Goal: Information Seeking & Learning: Check status

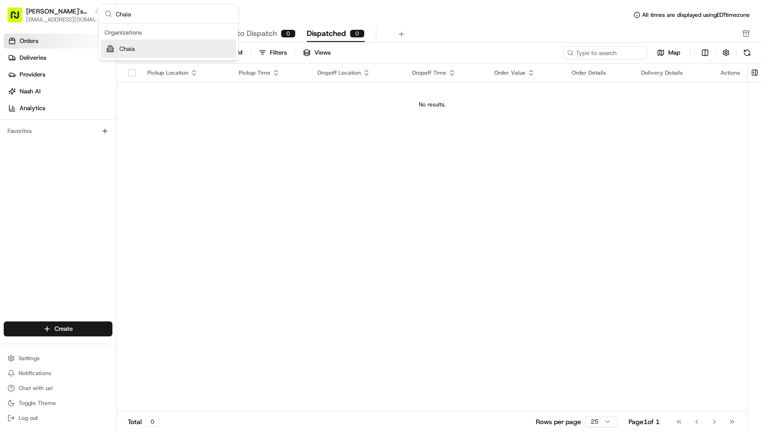
type input "Chaia"
click at [175, 51] on div "Chaia" at bounding box center [168, 49] width 135 height 19
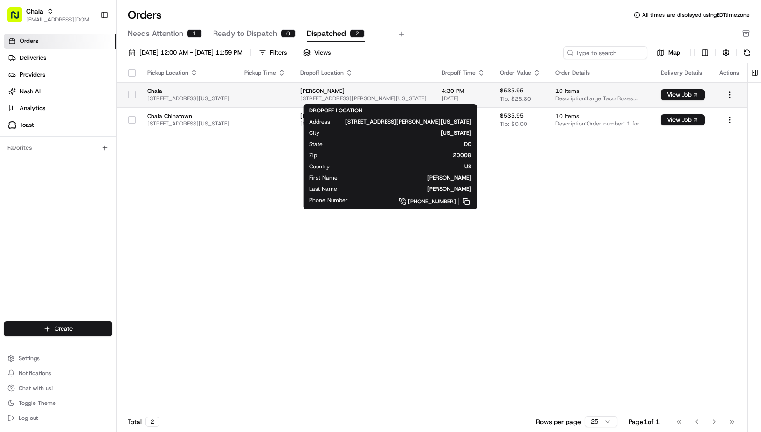
click at [396, 93] on span "[PERSON_NAME]" at bounding box center [363, 90] width 126 height 7
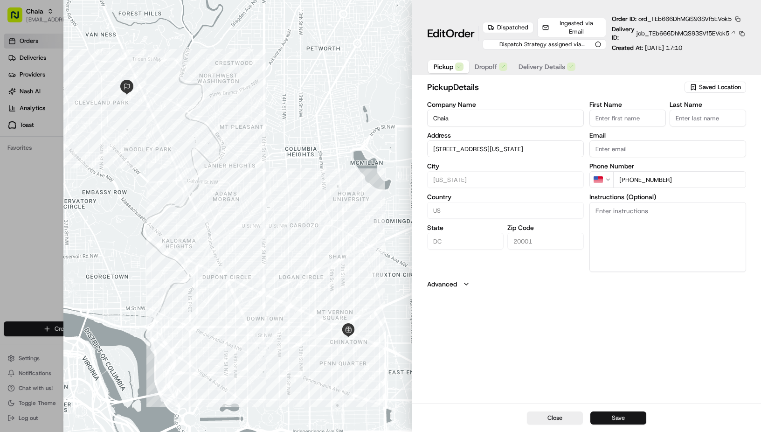
click at [618, 419] on button "Save" at bounding box center [618, 417] width 56 height 13
type input "+1"
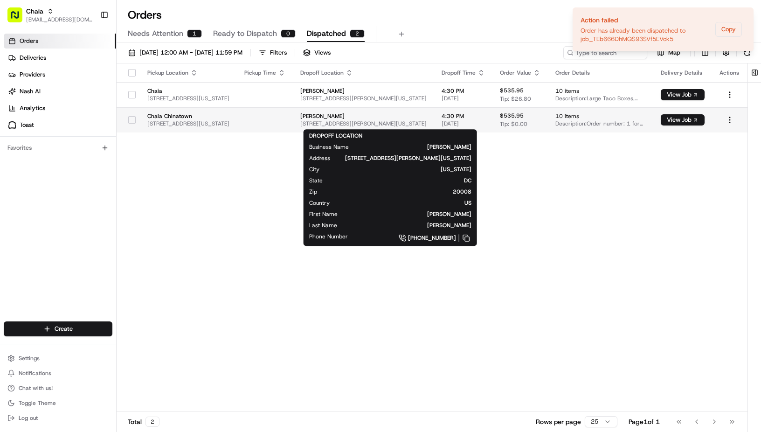
click at [369, 115] on span "[PERSON_NAME]" at bounding box center [363, 115] width 126 height 7
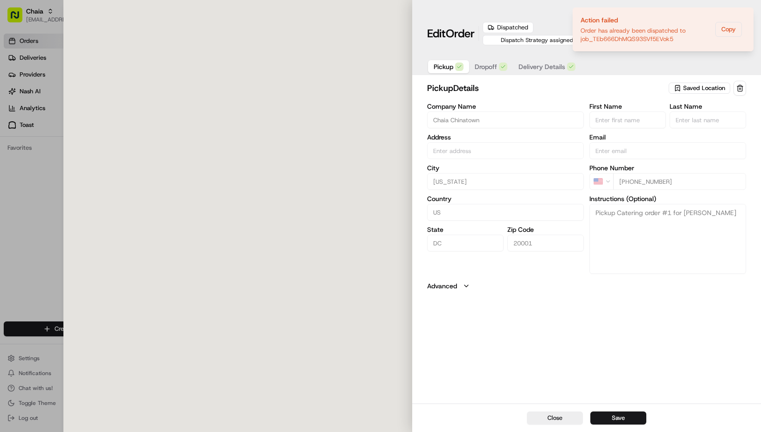
type input "[STREET_ADDRESS][US_STATE]"
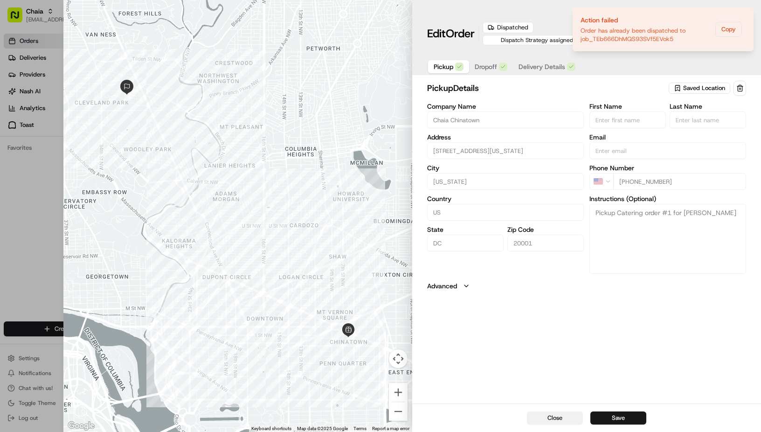
click at [570, 422] on button "Close" at bounding box center [555, 417] width 56 height 13
type input "+1"
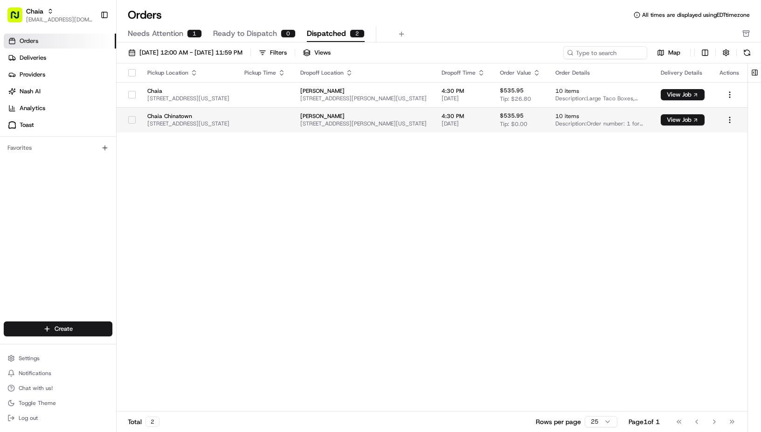
click at [379, 130] on td "[PERSON_NAME] [STREET_ADDRESS][PERSON_NAME][US_STATE]" at bounding box center [363, 119] width 141 height 25
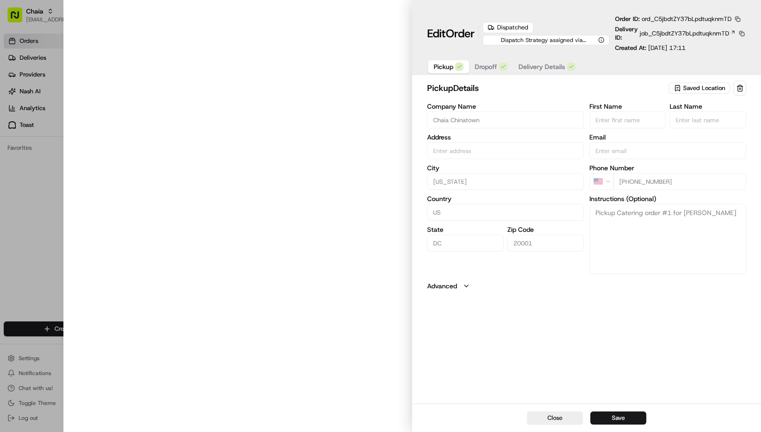
type input "[STREET_ADDRESS][US_STATE]"
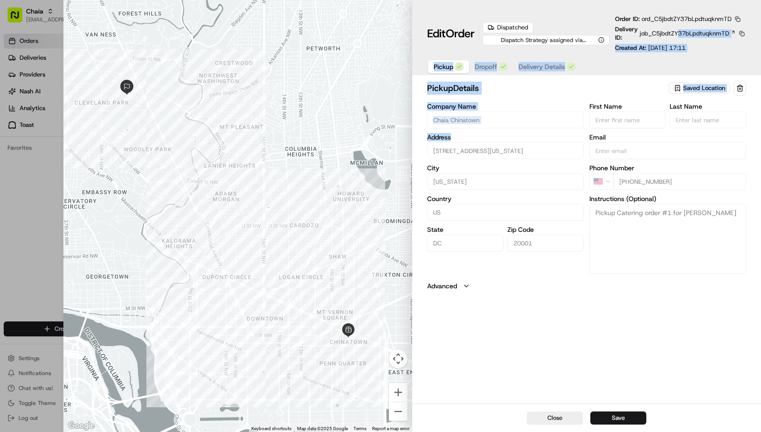
drag, startPoint x: 677, startPoint y: 40, endPoint x: 498, endPoint y: 138, distance: 204.2
click at [498, 138] on div "Edit Order Dispatched Dispatch Strategy assigned via Automation Order ID: ord_C…" at bounding box center [586, 216] width 349 height 432
drag, startPoint x: 67, startPoint y: 137, endPoint x: 41, endPoint y: 167, distance: 39.3
click at [41, 167] on body "Chaia [EMAIL_ADDRESS][DOMAIN_NAME] Toggle Sidebar Orders Deliveries Providers […" at bounding box center [380, 216] width 761 height 432
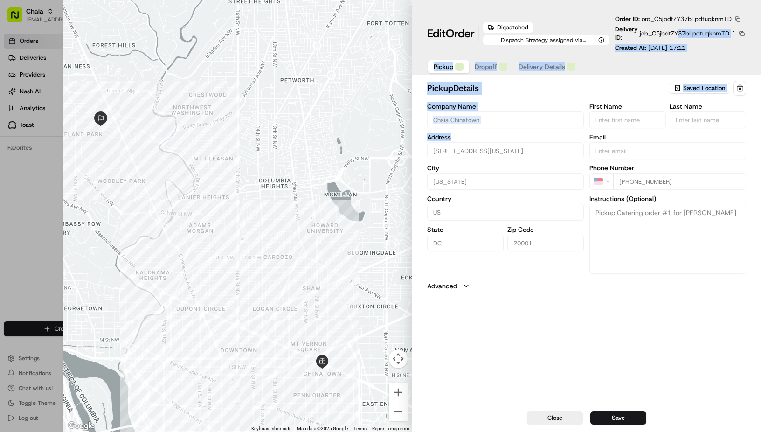
type input "+1"
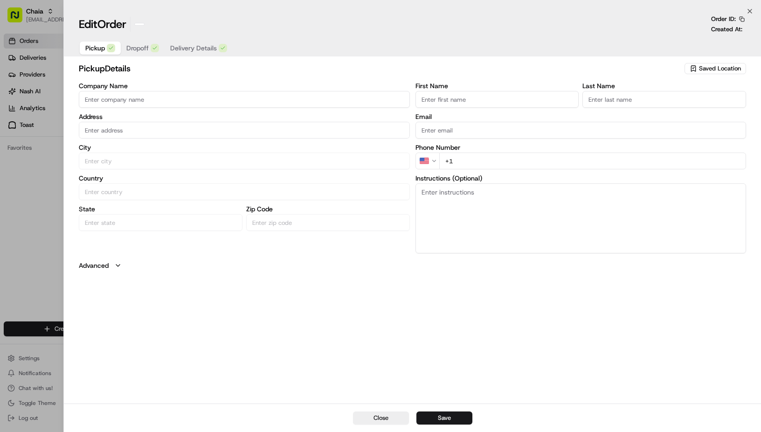
click at [41, 167] on div at bounding box center [380, 216] width 761 height 432
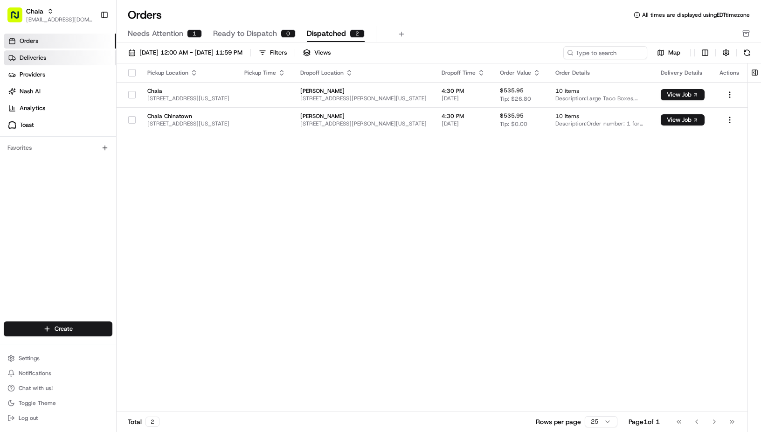
click at [57, 59] on link "Deliveries" at bounding box center [60, 57] width 112 height 15
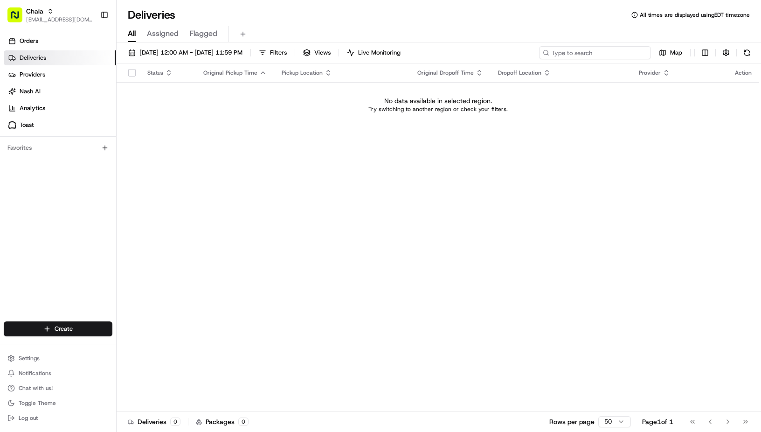
click at [606, 53] on input at bounding box center [595, 52] width 112 height 13
paste input "[PERSON_NAME]"
type input "[PERSON_NAME]"
click at [242, 52] on span "[DATE] 12:00 AM - [DATE] 11:59 PM" at bounding box center [190, 52] width 103 height 8
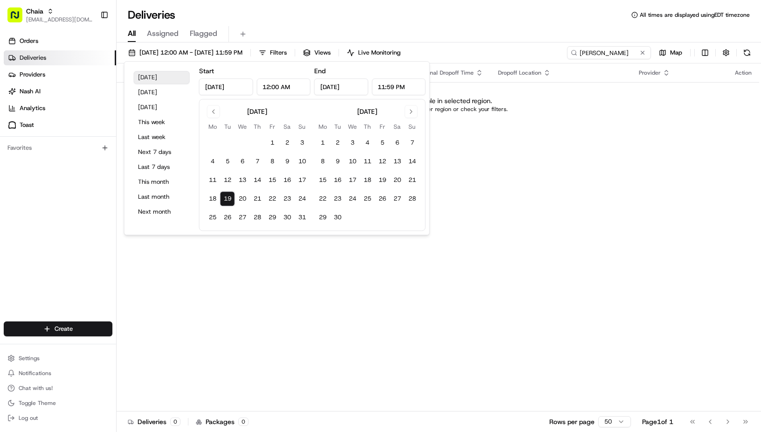
click at [165, 79] on button "[DATE]" at bounding box center [162, 77] width 56 height 13
click at [146, 104] on button "[DATE]" at bounding box center [162, 107] width 56 height 13
type input "[DATE]"
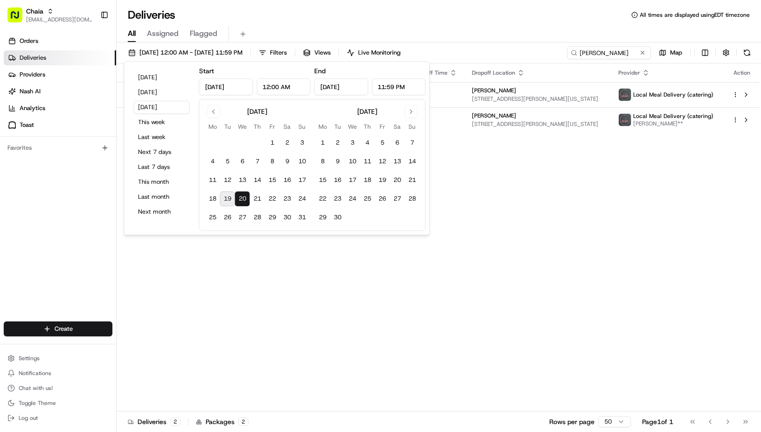
click at [480, 210] on div "Status Original Pickup Time Pickup Location Original Dropoff Time Dropoff Locat…" at bounding box center [438, 237] width 642 height 348
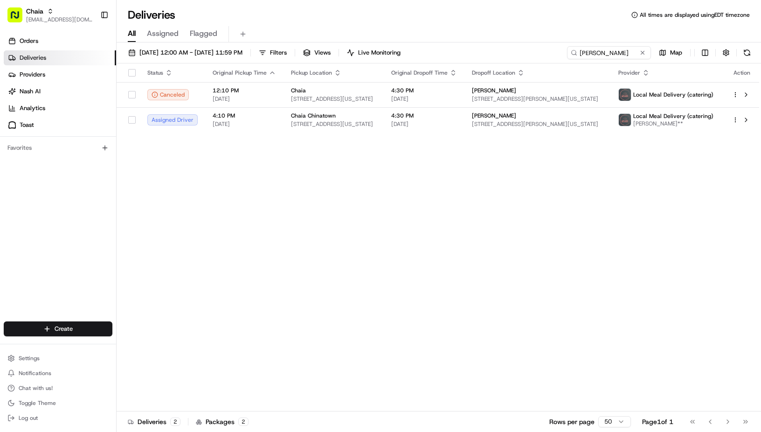
click at [373, 192] on div "Status Original Pickup Time Pickup Location Original Dropoff Time Dropoff Locat…" at bounding box center [438, 237] width 642 height 348
